Goal: Task Accomplishment & Management: Use online tool/utility

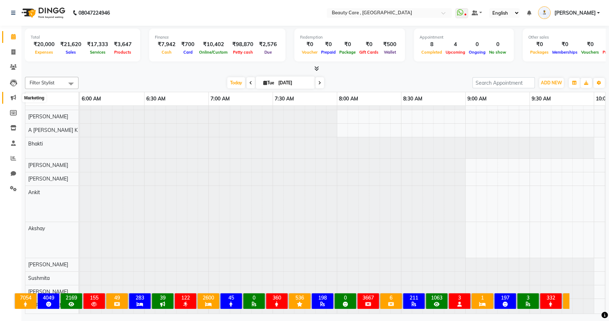
click at [11, 96] on icon at bounding box center [13, 97] width 5 height 5
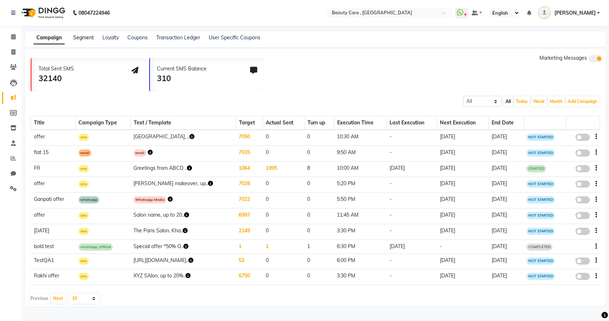
click at [84, 35] on link "Segment" at bounding box center [83, 37] width 21 height 6
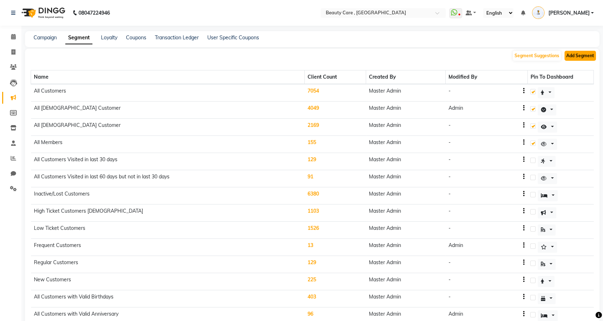
click at [580, 57] on button "Add Segment" at bounding box center [580, 56] width 31 height 10
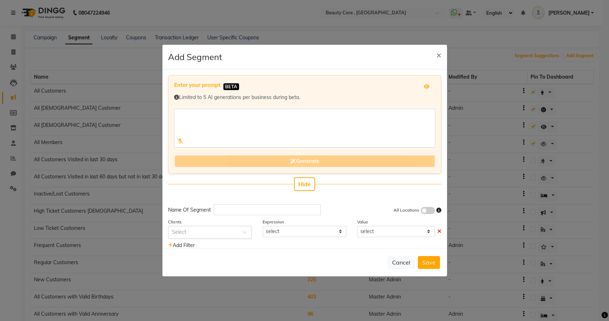
click at [200, 233] on input "text" at bounding box center [203, 231] width 62 height 7
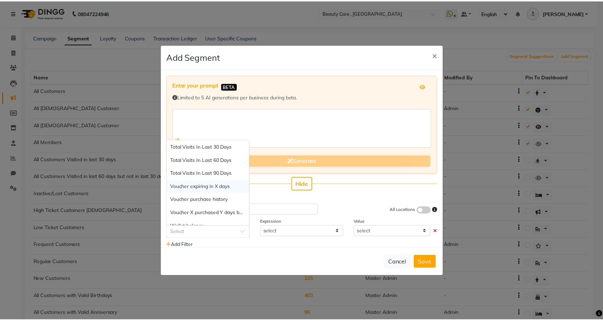
scroll to position [813, 0]
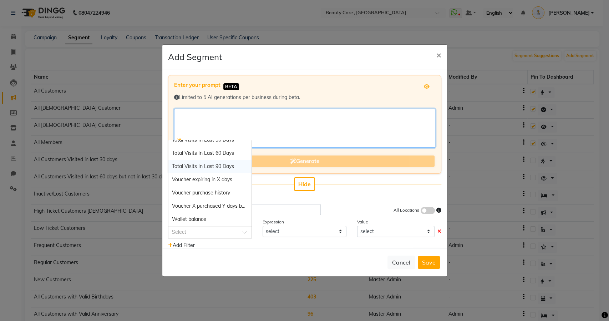
click at [286, 125] on textarea at bounding box center [304, 128] width 261 height 39
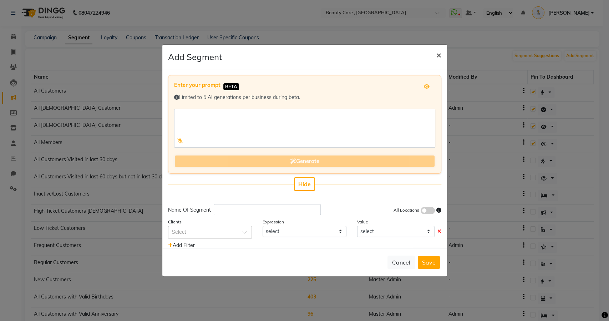
click at [438, 54] on span "×" at bounding box center [439, 54] width 5 height 11
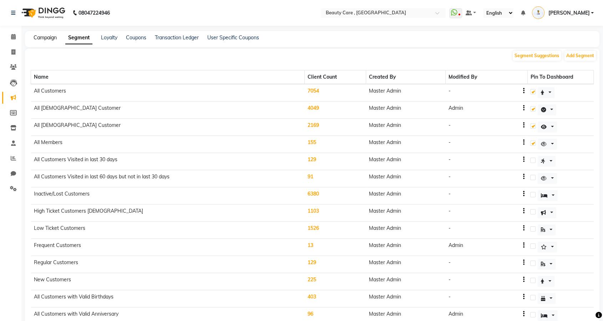
click at [41, 38] on link "Campaign" at bounding box center [45, 37] width 23 height 6
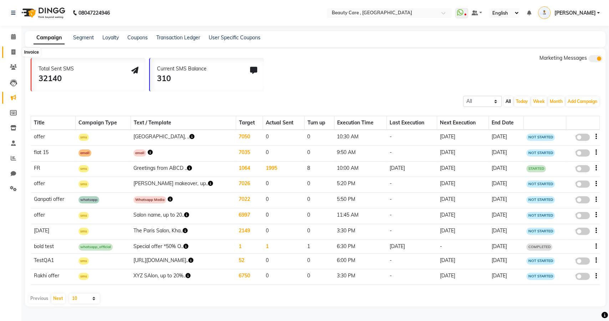
click at [10, 50] on span at bounding box center [13, 52] width 12 height 8
select select "service"
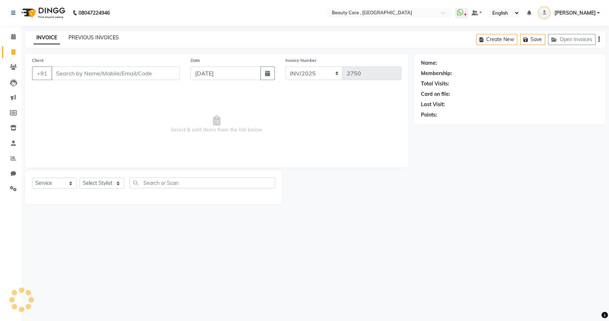
click at [114, 34] on link "PREVIOUS INVOICES" at bounding box center [94, 37] width 50 height 6
